Goal: Transaction & Acquisition: Purchase product/service

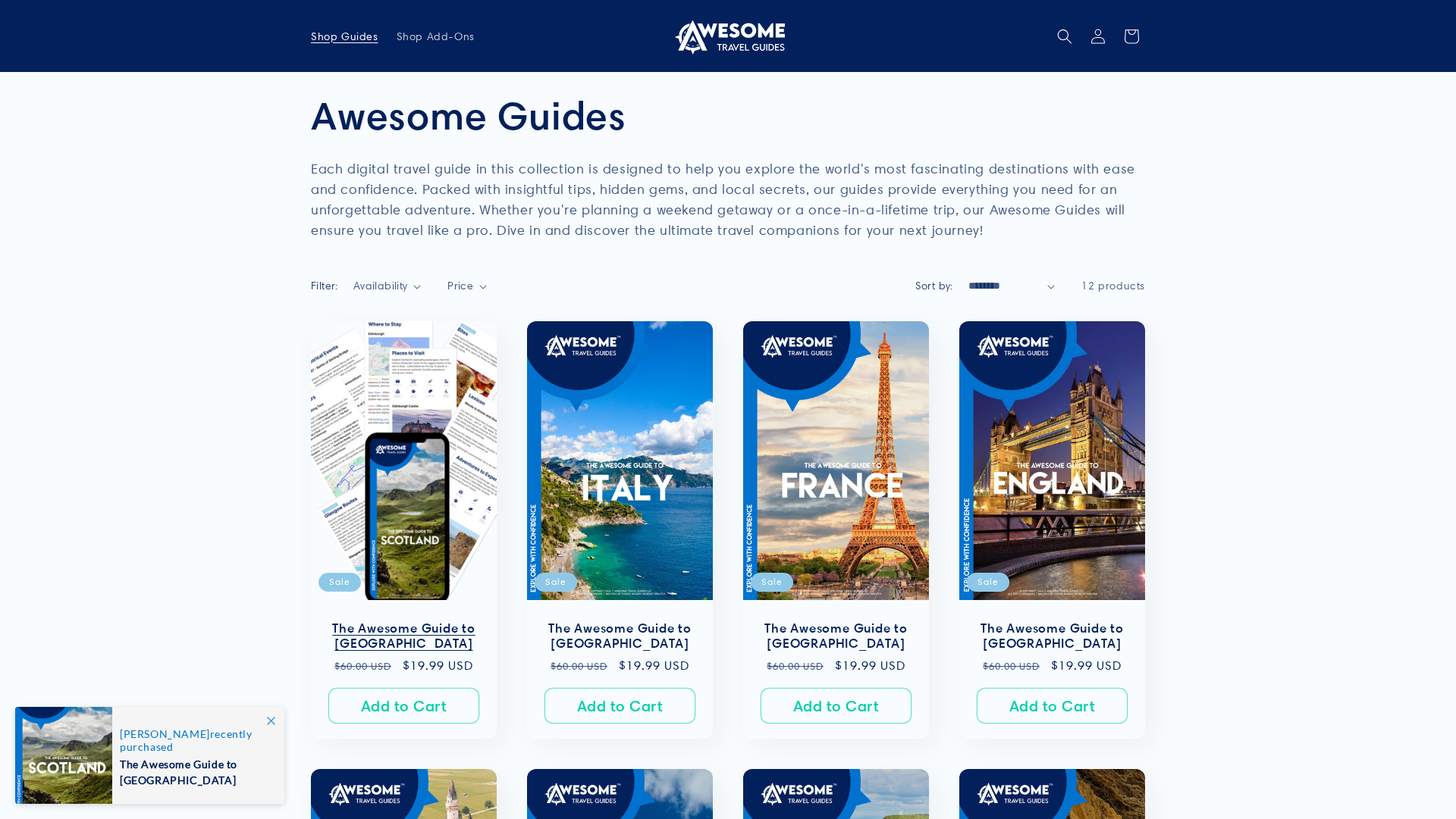
click at [386, 621] on link "The Awesome Guide to [GEOGRAPHIC_DATA]" at bounding box center [403, 636] width 156 height 31
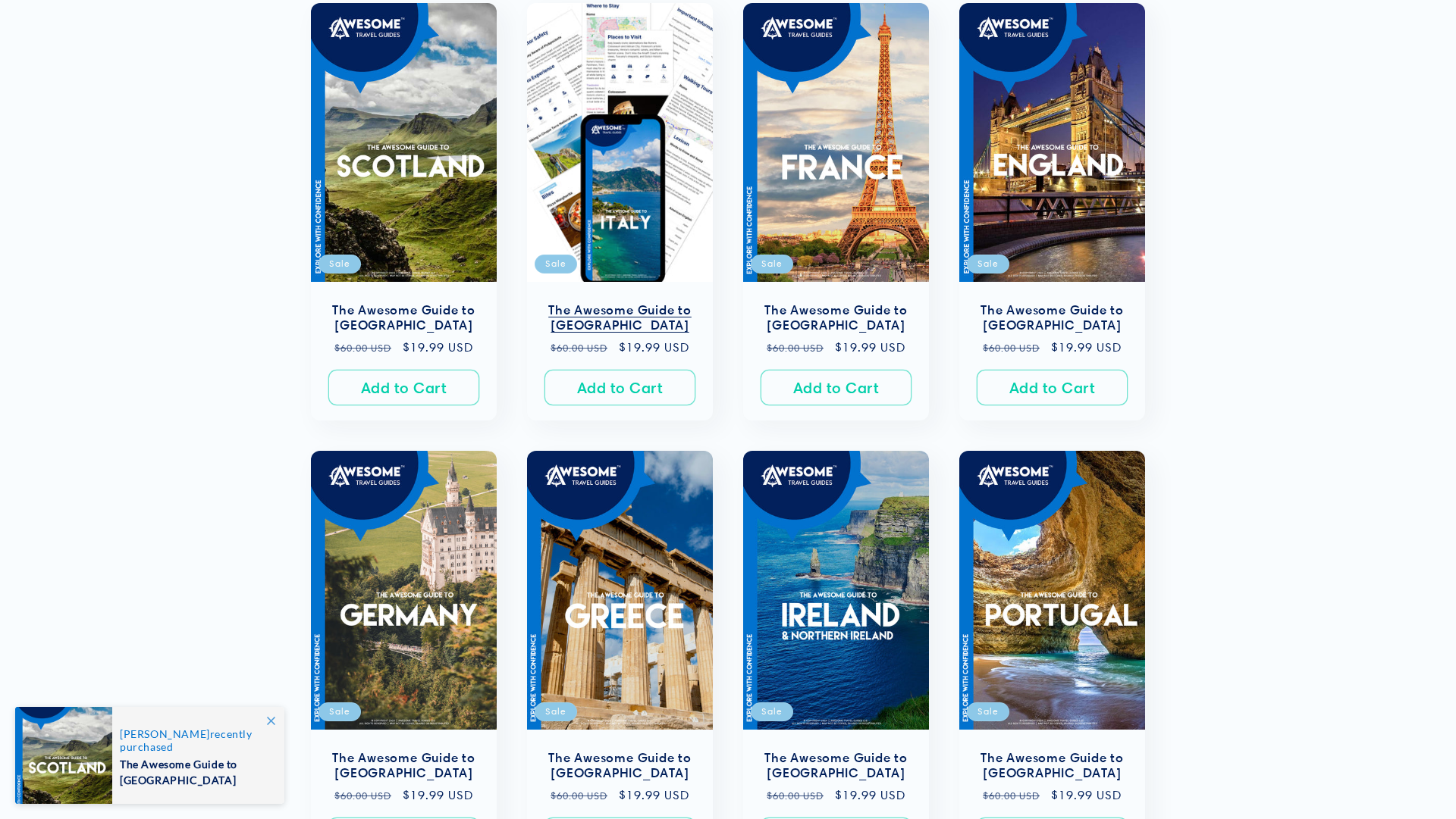
scroll to position [320, 0]
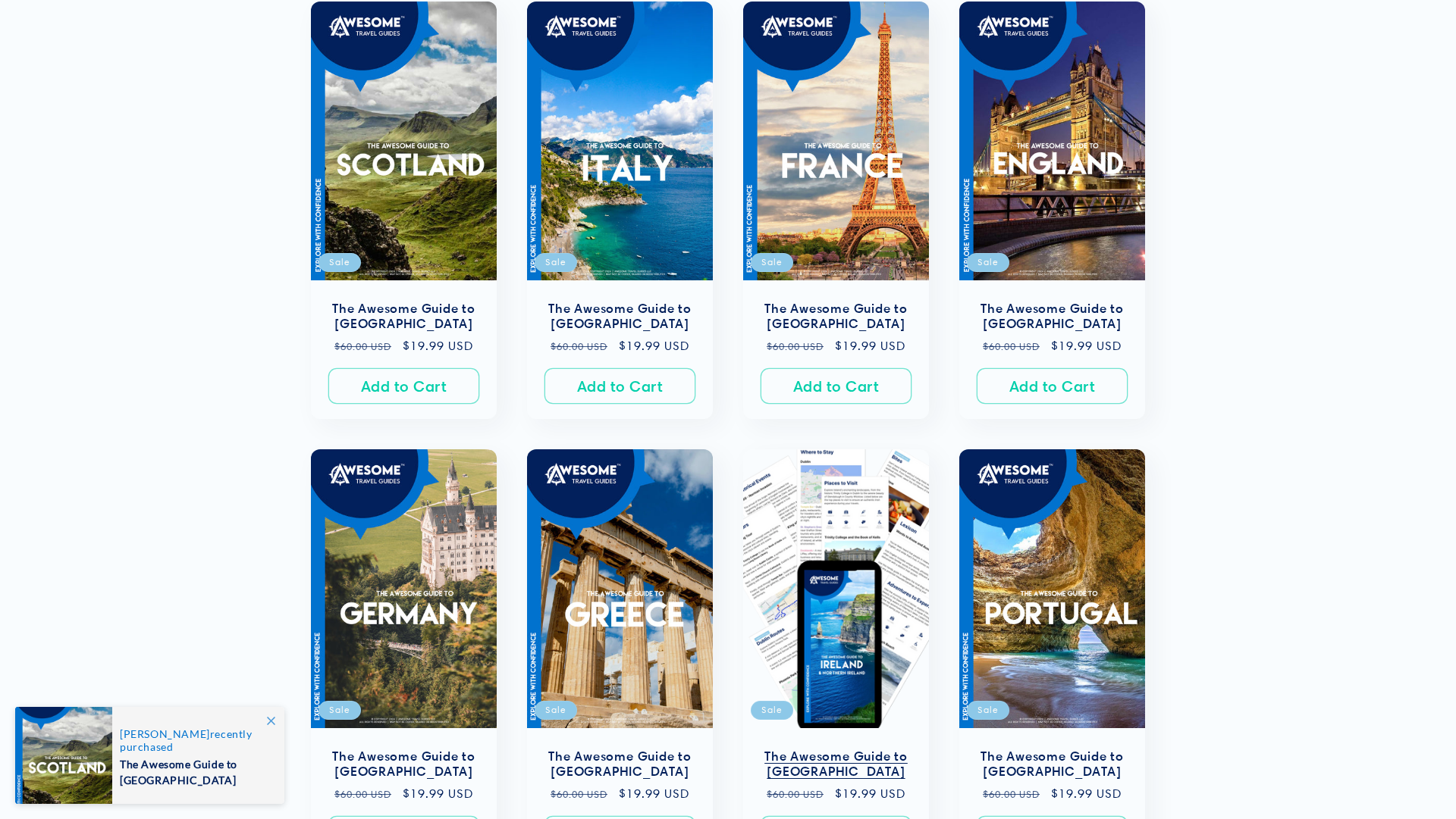
click at [819, 748] on link "The Awesome Guide to [GEOGRAPHIC_DATA]" at bounding box center [836, 764] width 156 height 31
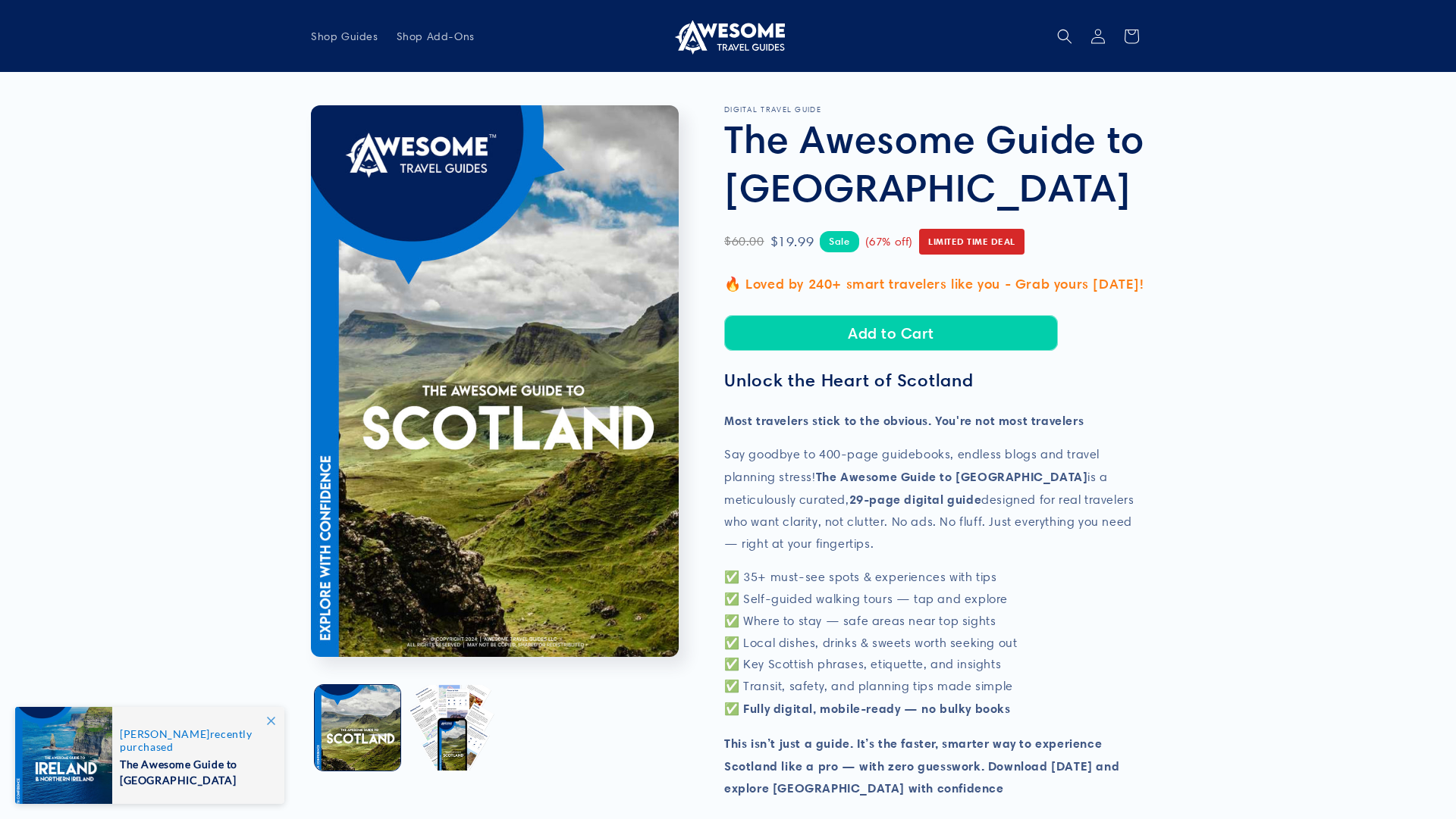
drag, startPoint x: 775, startPoint y: 240, endPoint x: 809, endPoint y: 242, distance: 34.1
click at [809, 242] on span "$19.99" at bounding box center [792, 242] width 44 height 25
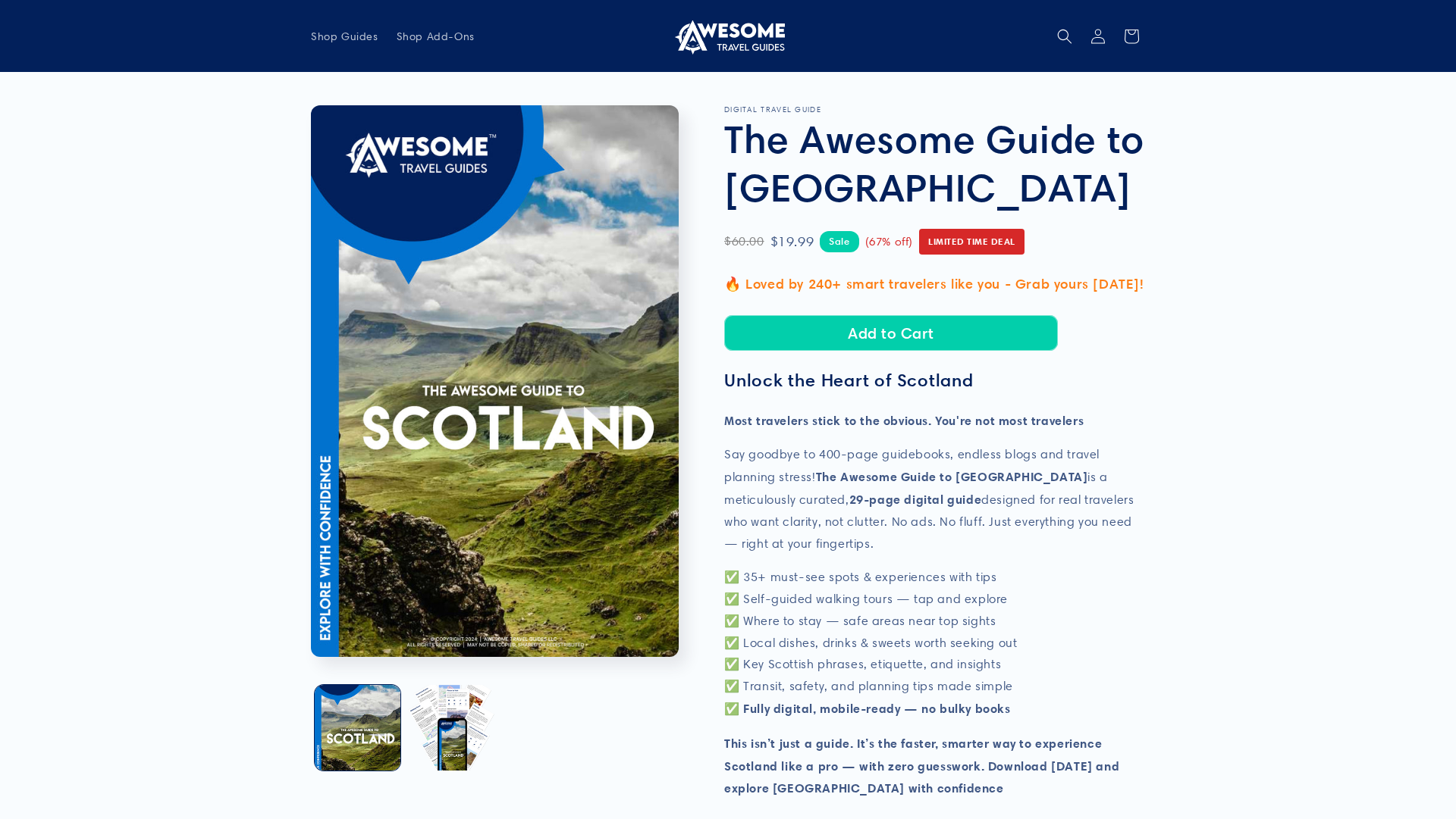
click at [951, 187] on h1 "The Awesome Guide to [GEOGRAPHIC_DATA]" at bounding box center [934, 163] width 421 height 97
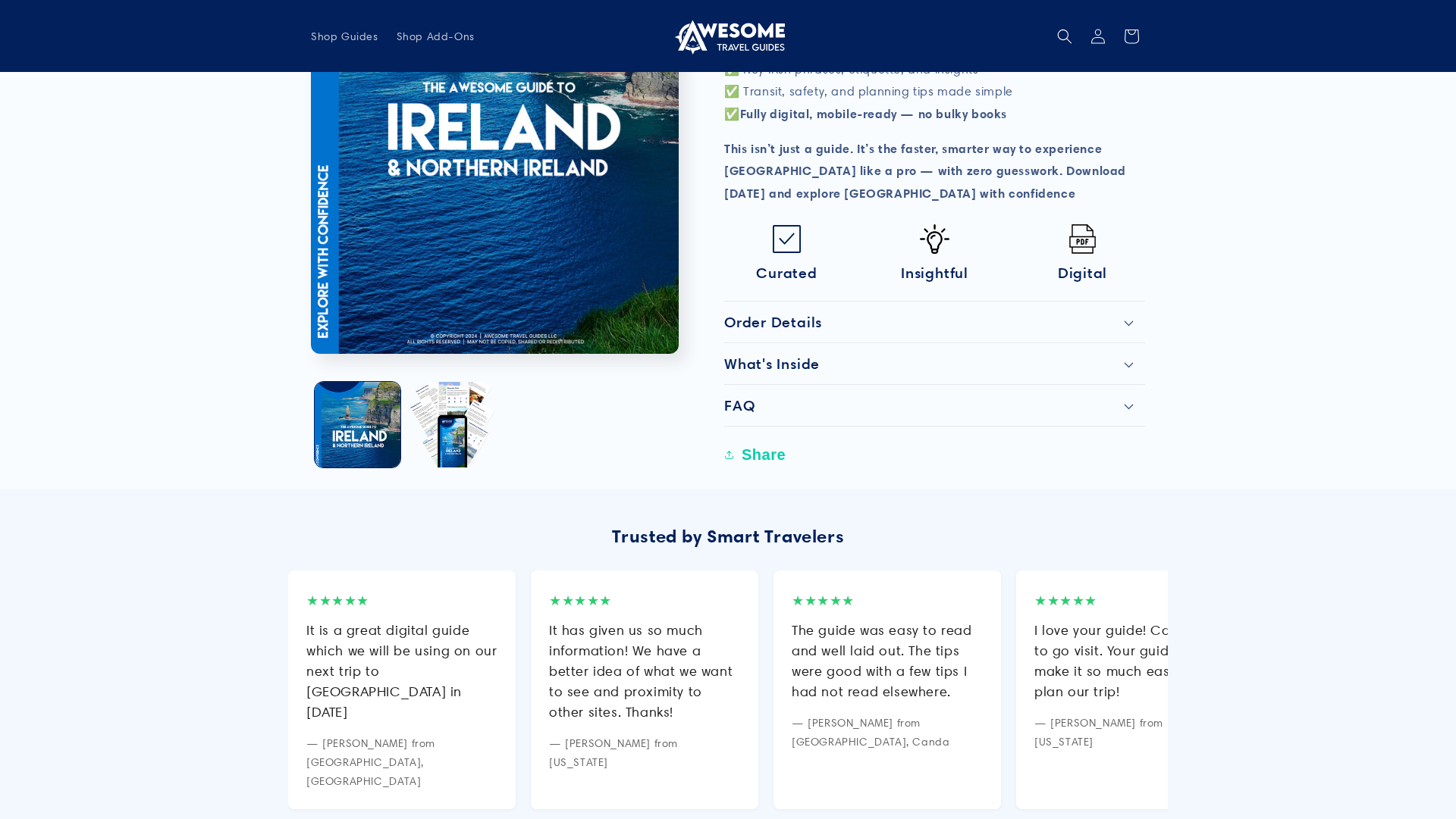
scroll to position [551, 0]
